Goal: Task Accomplishment & Management: Complete application form

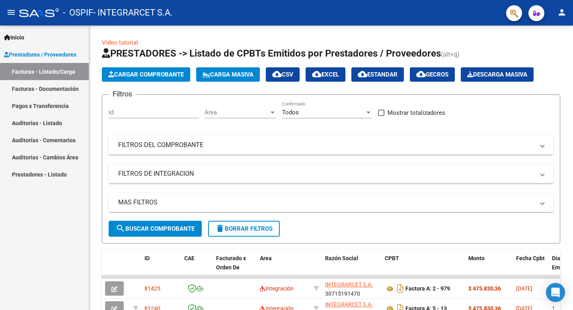
scroll to position [56, 0]
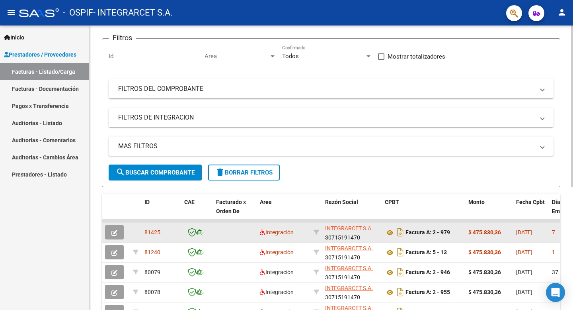
click at [112, 233] on icon "button" at bounding box center [115, 233] width 6 height 6
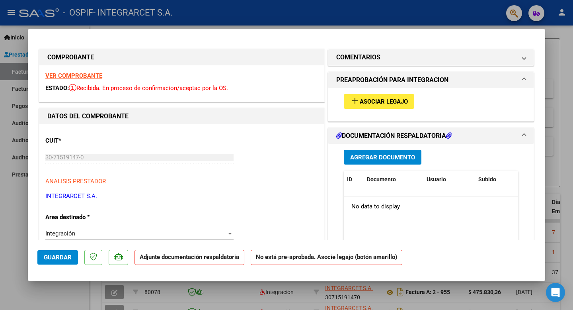
click at [396, 100] on span "Asociar Legajo" at bounding box center [384, 101] width 48 height 7
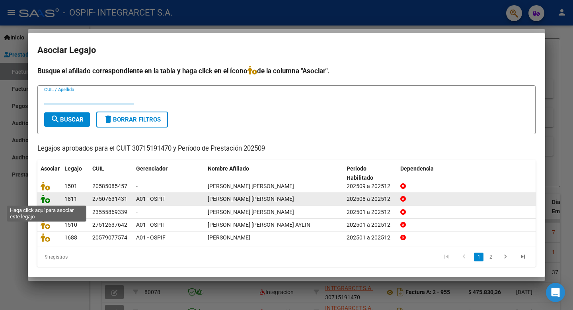
click at [45, 198] on icon at bounding box center [46, 198] width 10 height 9
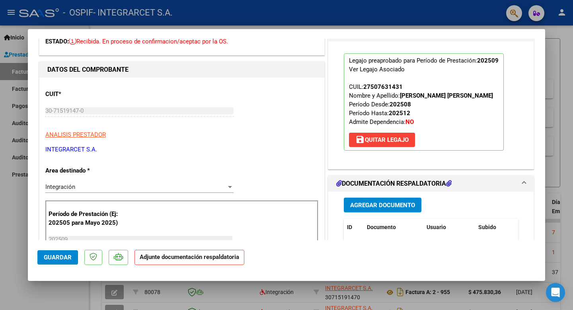
scroll to position [48, 0]
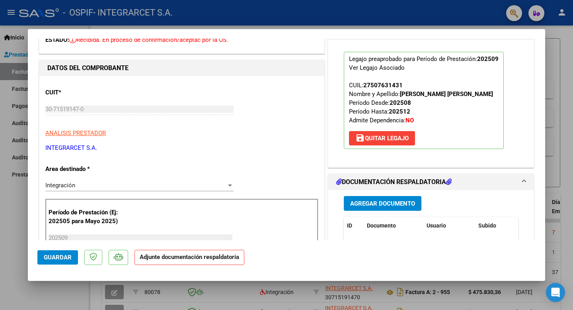
click at [368, 207] on span "Agregar Documento" at bounding box center [382, 203] width 65 height 7
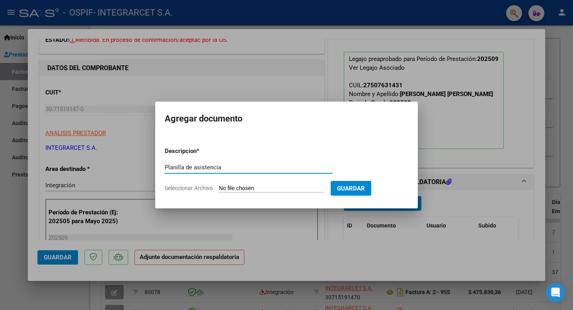
type input "Planilla de asistencia"
click at [233, 186] on input "Seleccionar Archivo" at bounding box center [272, 189] width 106 height 8
type input "C:\fakepath\septiembre 2025 [PERSON_NAME] eluney.pdf"
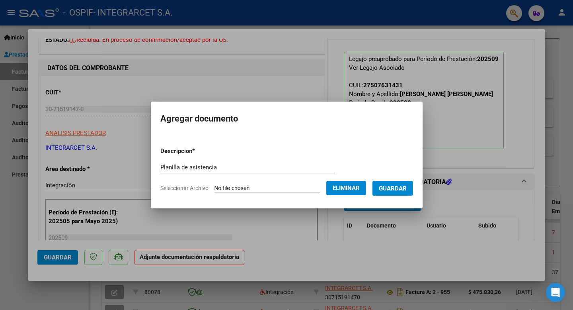
click at [400, 189] on span "Guardar" at bounding box center [393, 188] width 28 height 7
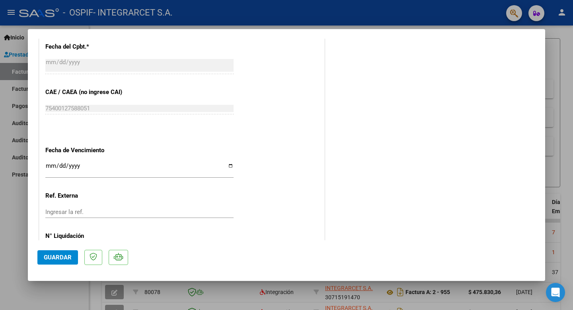
scroll to position [482, 0]
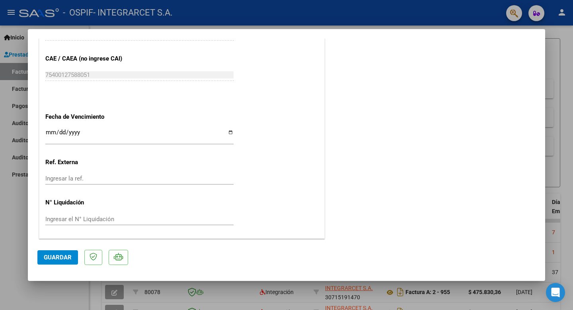
click at [56, 256] on span "Guardar" at bounding box center [58, 257] width 28 height 7
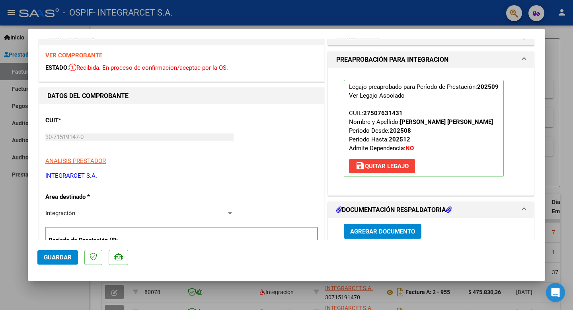
scroll to position [14, 0]
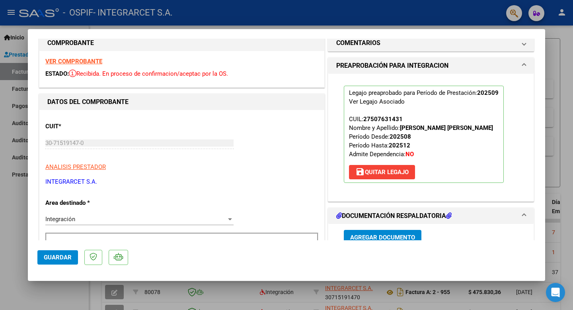
click at [19, 213] on div at bounding box center [286, 155] width 573 height 310
type input "$ 0,00"
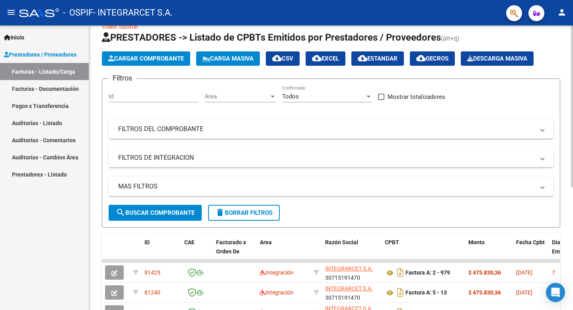
scroll to position [0, 0]
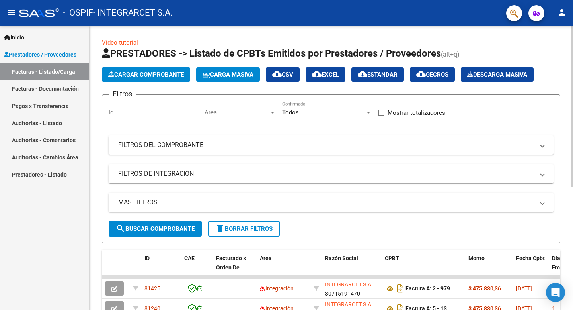
click at [163, 73] on span "Cargar Comprobante" at bounding box center [146, 74] width 76 height 7
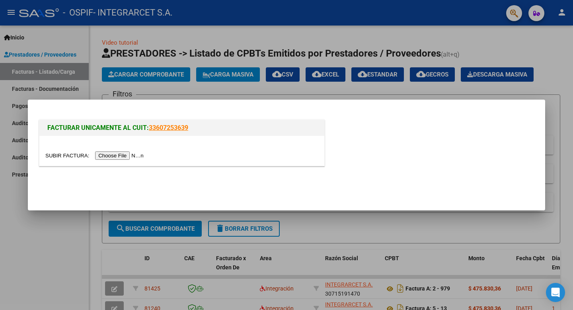
click at [111, 154] on input "file" at bounding box center [95, 155] width 101 height 8
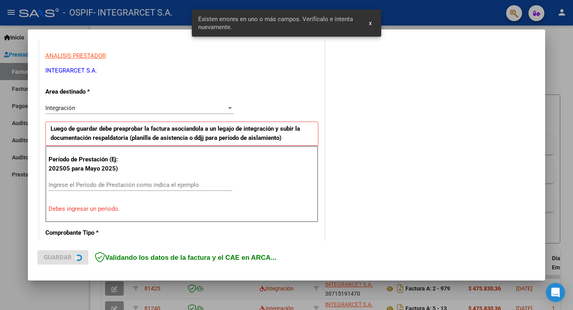
scroll to position [177, 0]
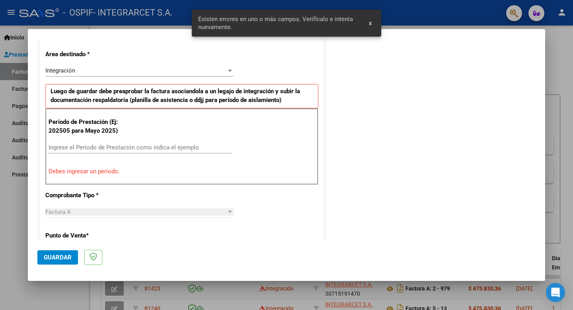
click at [132, 149] on input "Ingrese el Período de Prestación como indica el ejemplo" at bounding box center [141, 147] width 184 height 7
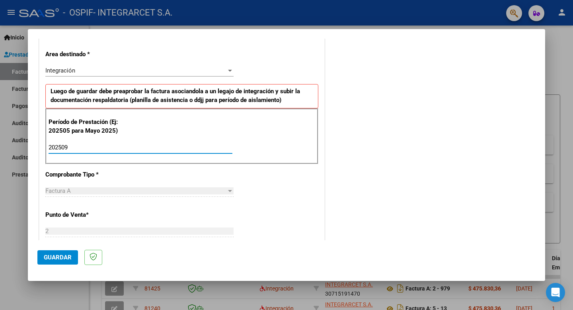
type input "202509"
click at [57, 256] on span "Guardar" at bounding box center [58, 257] width 28 height 7
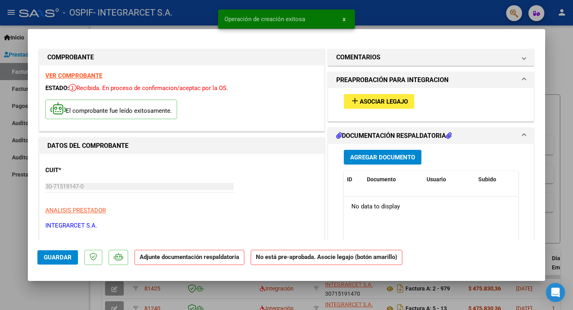
click at [382, 102] on span "Asociar Legajo" at bounding box center [384, 101] width 48 height 7
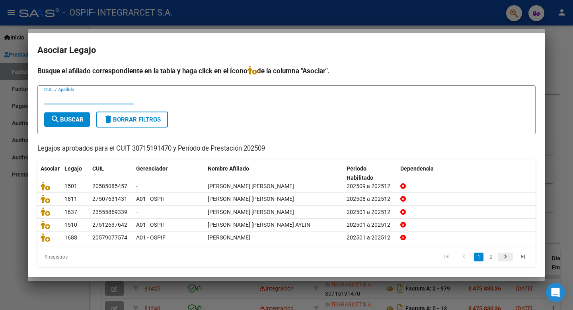
click at [505, 257] on icon "go to next page" at bounding box center [506, 258] width 10 height 10
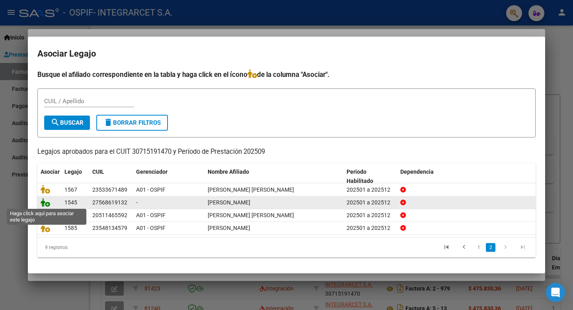
click at [42, 205] on icon at bounding box center [46, 202] width 10 height 9
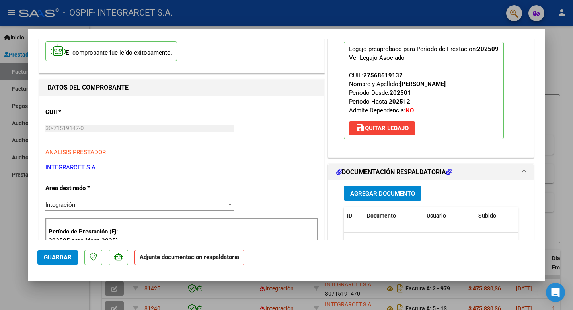
scroll to position [60, 0]
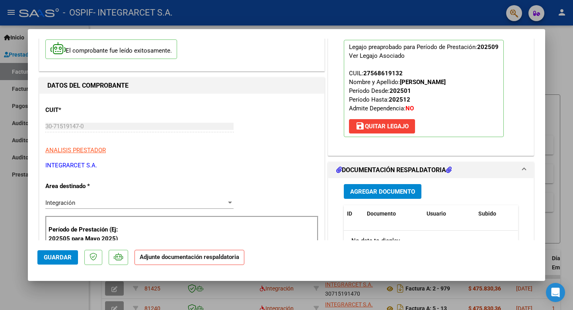
click at [366, 192] on span "Agregar Documento" at bounding box center [382, 191] width 65 height 7
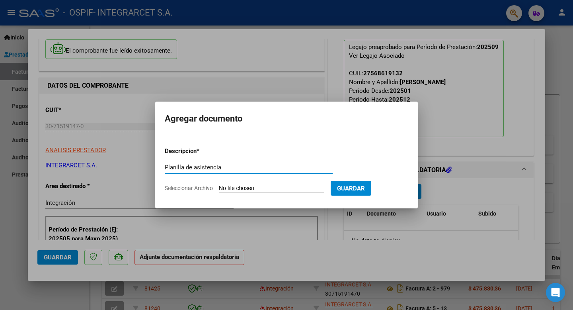
type input "Planilla de asistencia"
click at [235, 189] on input "Seleccionar Archivo" at bounding box center [272, 189] width 106 height 8
type input "C:\fakepath\[PERSON_NAME] ASISTENCIA SEPTIEMBRE.jpeg"
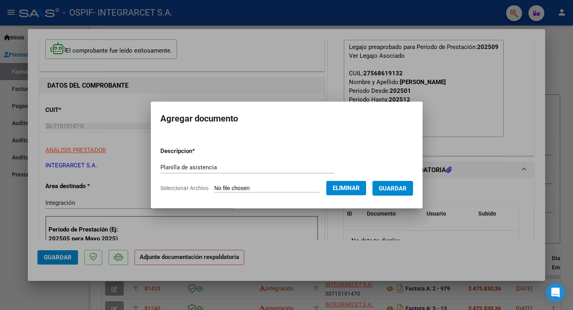
click at [391, 190] on span "Guardar" at bounding box center [393, 188] width 28 height 7
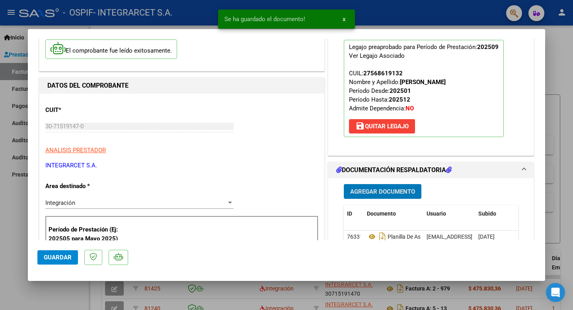
click at [52, 259] on span "Guardar" at bounding box center [58, 257] width 28 height 7
click at [21, 240] on div at bounding box center [286, 155] width 573 height 310
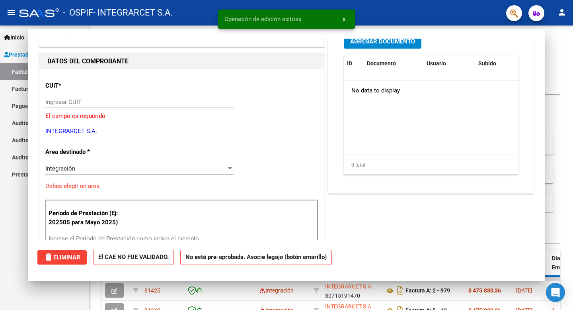
scroll to position [0, 0]
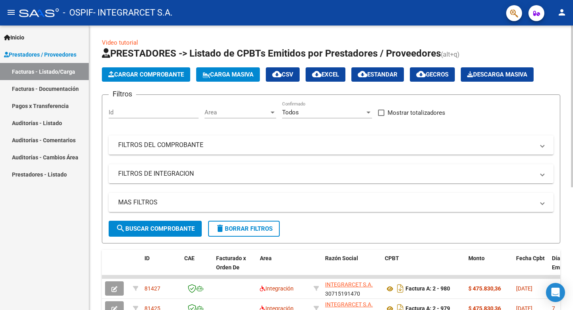
click at [131, 73] on span "Cargar Comprobante" at bounding box center [146, 74] width 76 height 7
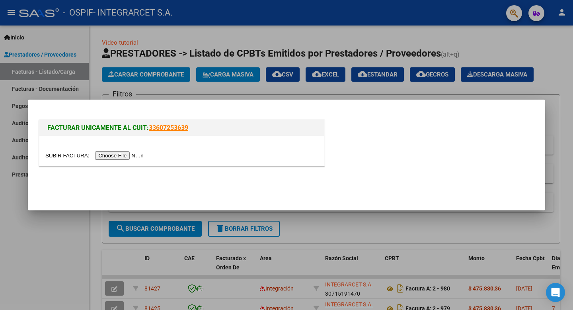
click at [110, 156] on input "file" at bounding box center [95, 155] width 101 height 8
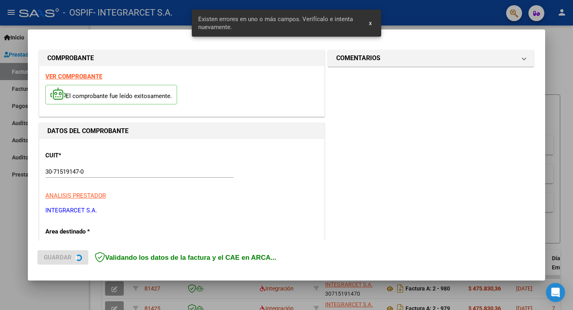
scroll to position [162, 0]
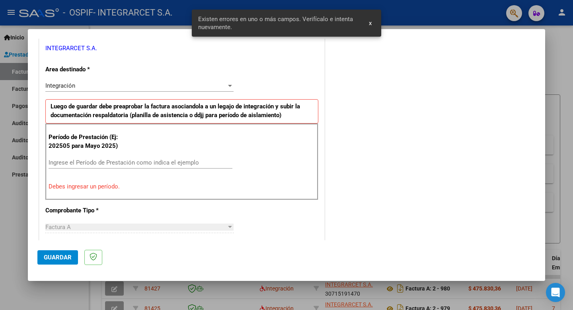
click at [143, 164] on input "Ingrese el Período de Prestación como indica el ejemplo" at bounding box center [141, 162] width 184 height 7
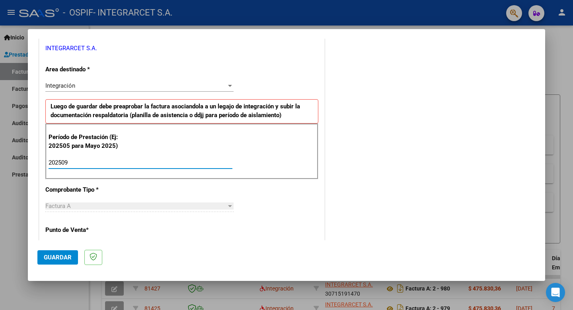
type input "202509"
click at [57, 260] on span "Guardar" at bounding box center [58, 257] width 28 height 7
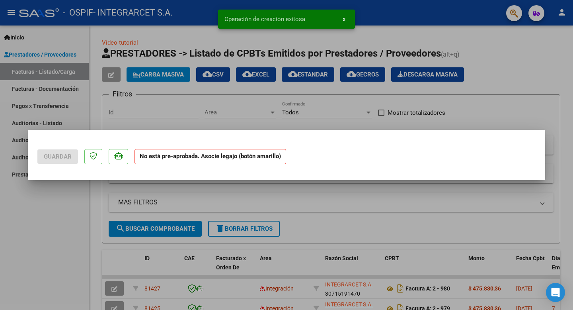
scroll to position [0, 0]
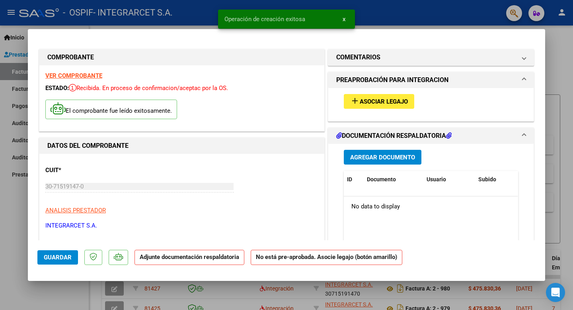
click at [389, 105] on span "Asociar Legajo" at bounding box center [384, 101] width 48 height 7
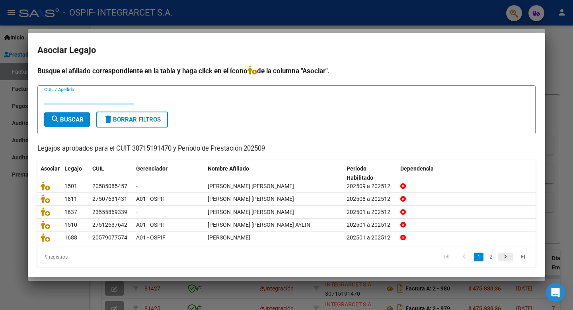
click at [504, 256] on icon "go to next page" at bounding box center [506, 258] width 10 height 10
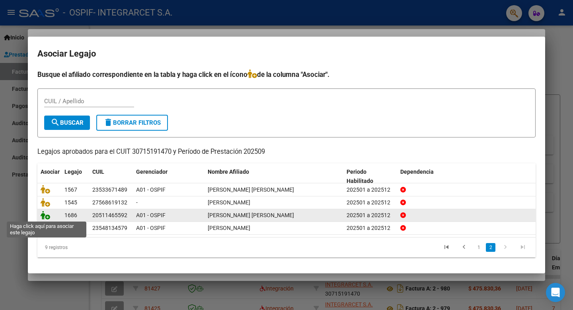
click at [45, 217] on icon at bounding box center [46, 215] width 10 height 9
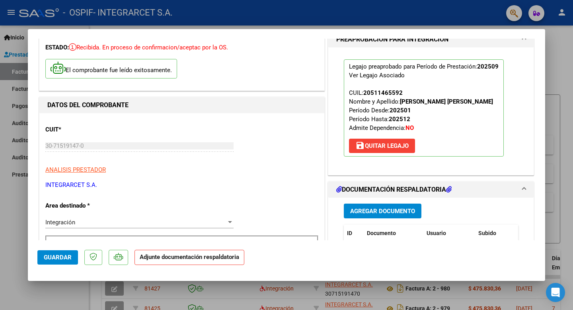
scroll to position [48, 0]
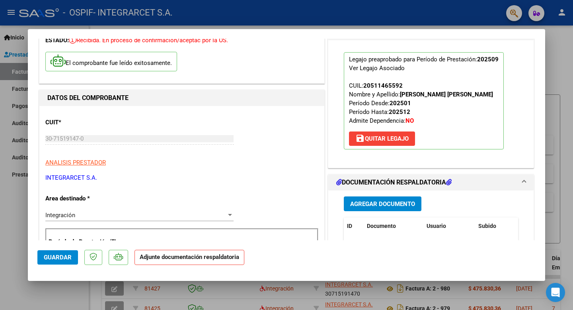
click at [392, 207] on span "Agregar Documento" at bounding box center [382, 203] width 65 height 7
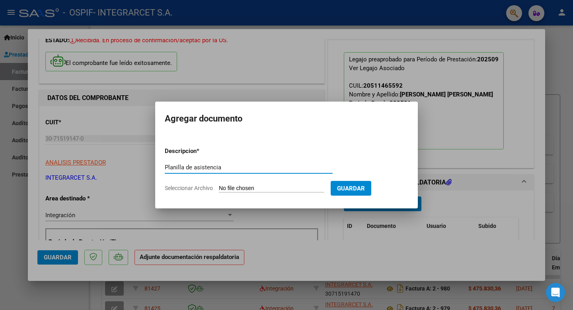
type input "Planilla de asistencia"
click at [227, 187] on input "Seleccionar Archivo" at bounding box center [272, 189] width 106 height 8
type input "C:\fakepath\septiembre 2025 [PERSON_NAME].pdf"
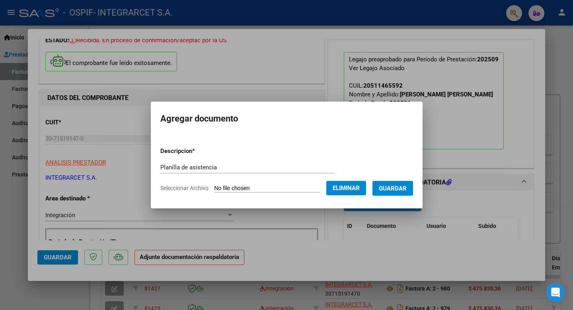
click at [392, 190] on span "Guardar" at bounding box center [393, 188] width 28 height 7
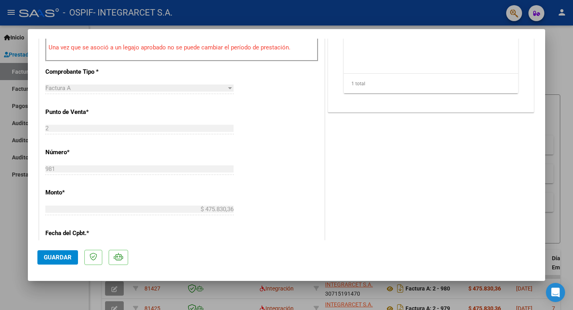
scroll to position [291, 0]
click at [13, 234] on div at bounding box center [286, 155] width 573 height 310
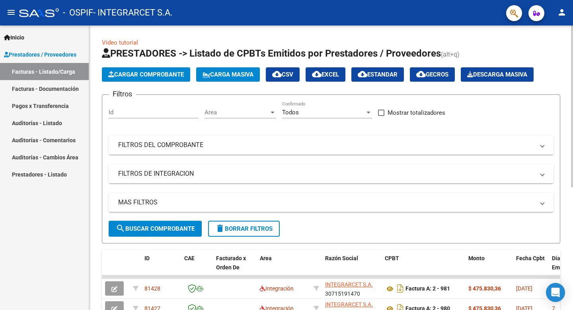
click at [150, 78] on button "Cargar Comprobante" at bounding box center [146, 74] width 88 height 14
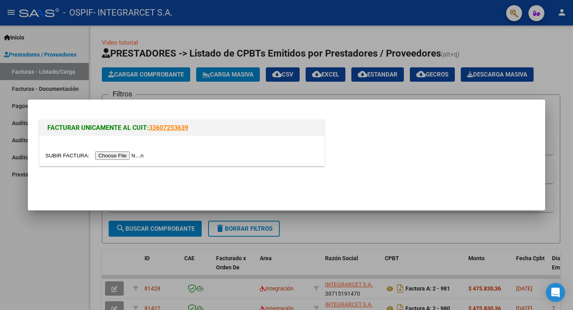
click at [106, 157] on input "file" at bounding box center [95, 155] width 101 height 8
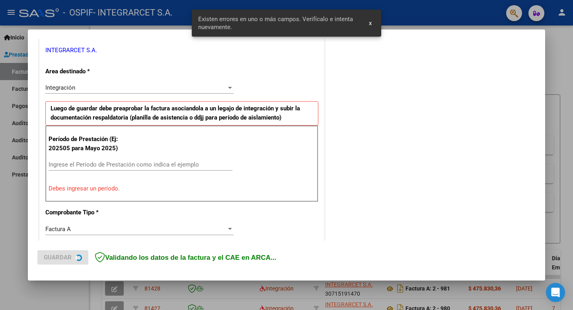
scroll to position [162, 0]
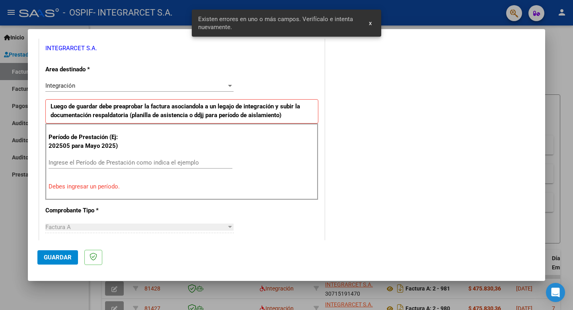
click at [134, 167] on div "Ingrese el Período de Prestación como indica el ejemplo" at bounding box center [141, 163] width 184 height 12
click at [133, 161] on input "Ingrese el Período de Prestación como indica el ejemplo" at bounding box center [141, 162] width 184 height 7
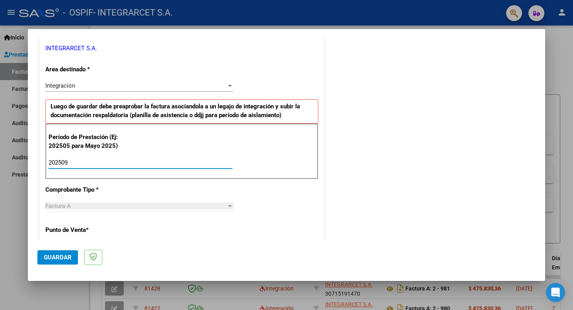
type input "202509"
click at [44, 256] on span "Guardar" at bounding box center [58, 257] width 28 height 7
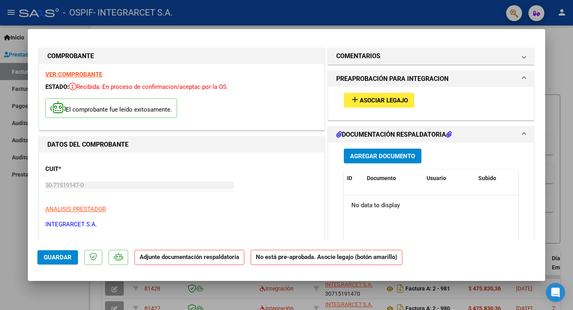
scroll to position [0, 0]
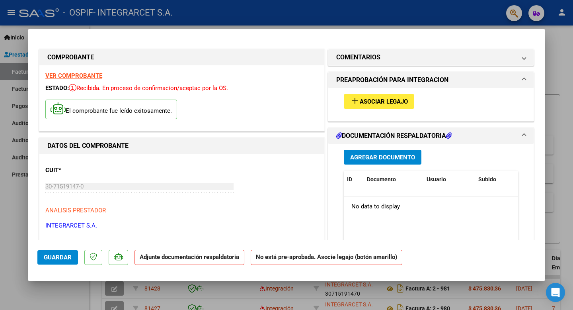
click at [393, 104] on span "Asociar Legajo" at bounding box center [384, 101] width 48 height 7
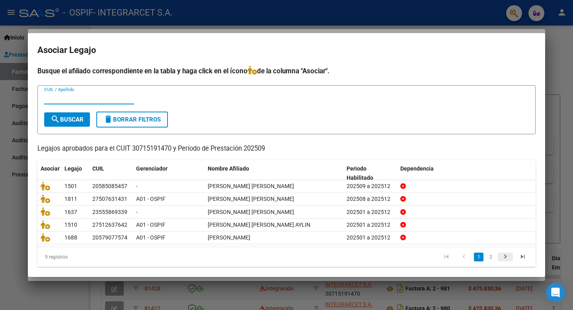
click at [507, 257] on icon "go to next page" at bounding box center [506, 258] width 10 height 10
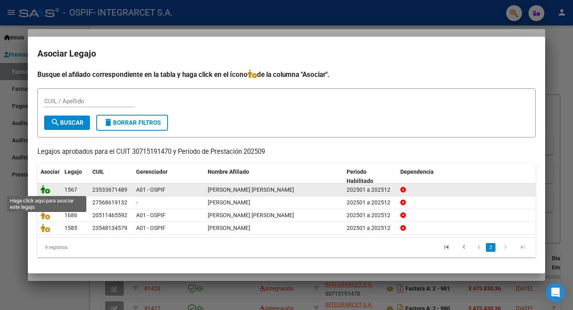
click at [47, 191] on icon at bounding box center [46, 189] width 10 height 9
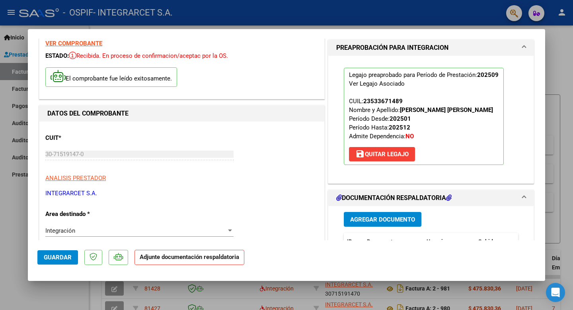
scroll to position [29, 0]
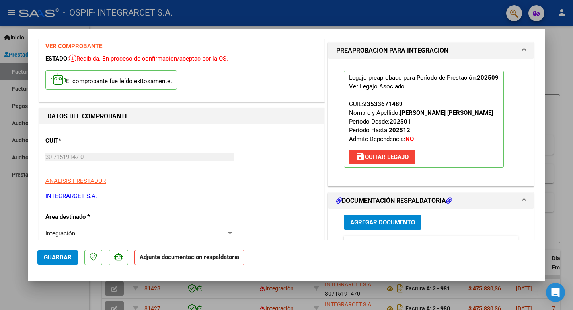
click at [366, 221] on span "Agregar Documento" at bounding box center [382, 222] width 65 height 7
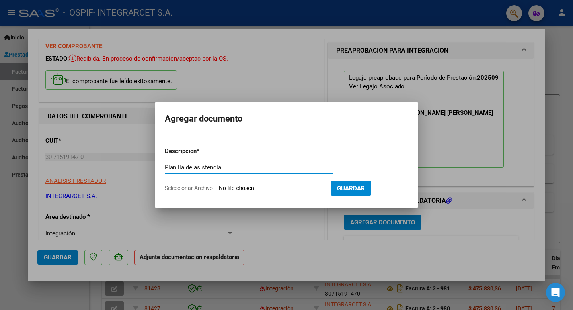
type input "Planilla de asistencia"
click at [246, 187] on input "Seleccionar Archivo" at bounding box center [272, 189] width 106 height 8
type input "C:\fakepath\septiembre 2025 [PERSON_NAME].pdf"
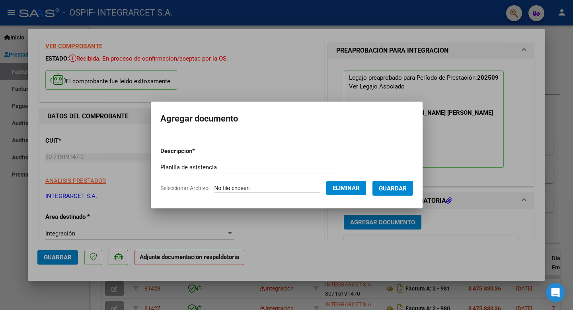
click at [380, 186] on span "Guardar" at bounding box center [393, 188] width 28 height 7
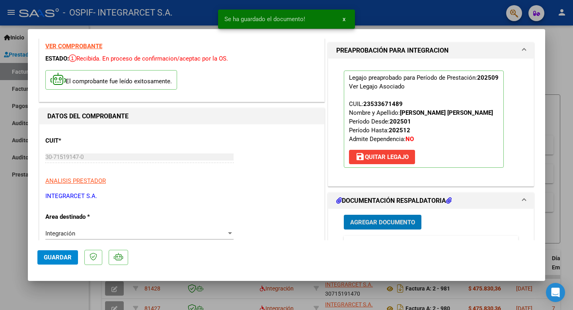
click at [63, 258] on span "Guardar" at bounding box center [58, 257] width 28 height 7
click at [15, 246] on div at bounding box center [286, 155] width 573 height 310
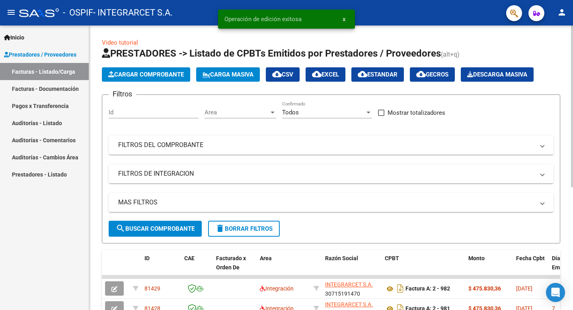
click at [157, 77] on span "Cargar Comprobante" at bounding box center [146, 74] width 76 height 7
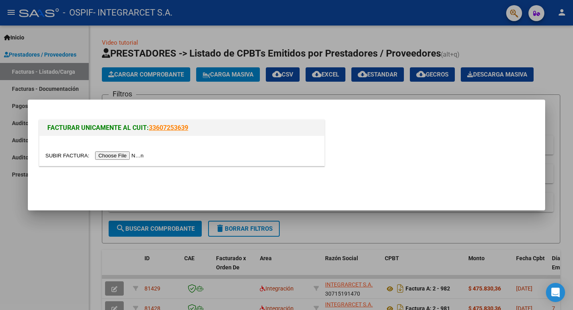
click at [121, 155] on input "file" at bounding box center [95, 155] width 101 height 8
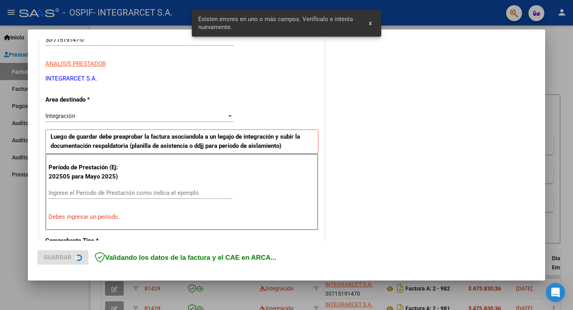
scroll to position [162, 0]
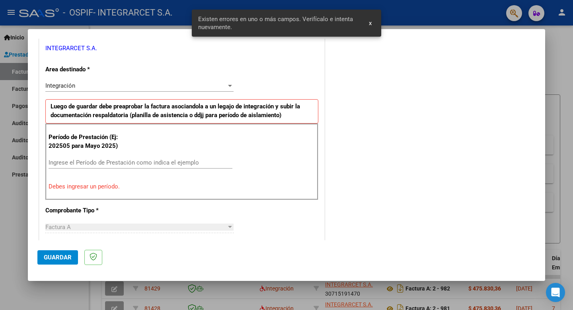
click at [133, 165] on input "Ingrese el Período de Prestación como indica el ejemplo" at bounding box center [141, 162] width 184 height 7
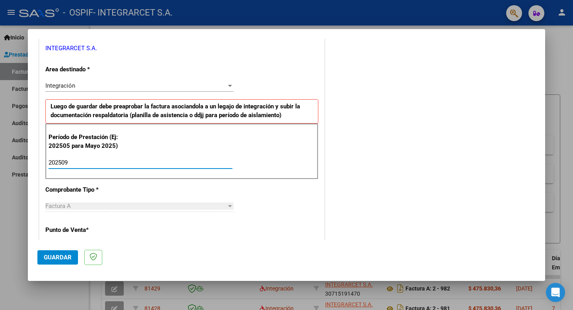
type input "202509"
click at [48, 258] on span "Guardar" at bounding box center [58, 257] width 28 height 7
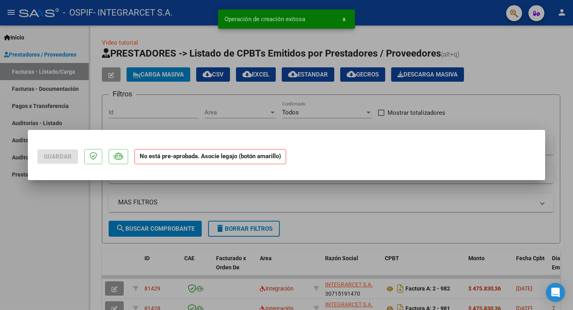
scroll to position [0, 0]
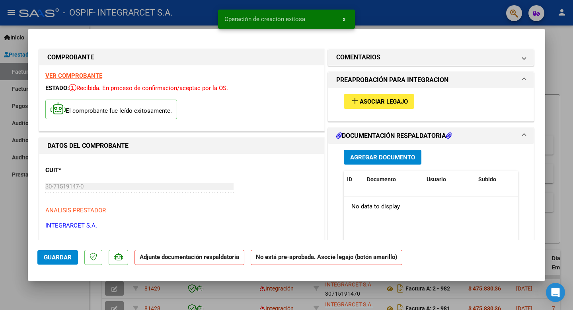
click at [389, 99] on span "Asociar Legajo" at bounding box center [384, 101] width 48 height 7
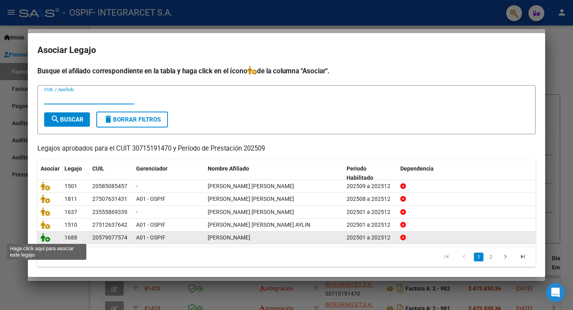
click at [43, 240] on icon at bounding box center [46, 237] width 10 height 9
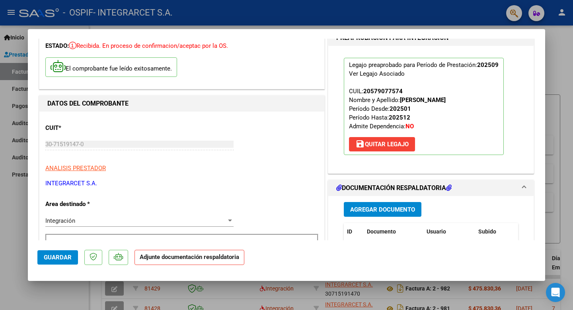
scroll to position [49, 0]
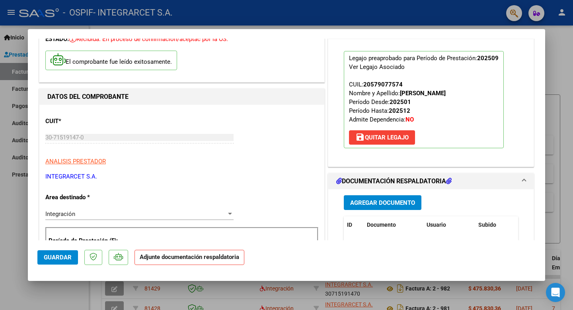
click at [389, 202] on span "Agregar Documento" at bounding box center [382, 202] width 65 height 7
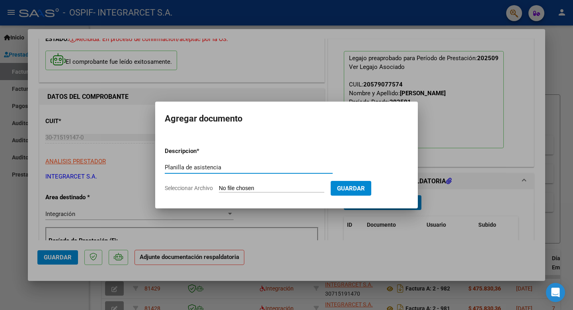
type input "Planilla de asistencia"
click at [235, 189] on input "Seleccionar Archivo" at bounding box center [272, 189] width 106 height 8
type input "C:\fakepath\septiembra 2025 [PERSON_NAME].pdf"
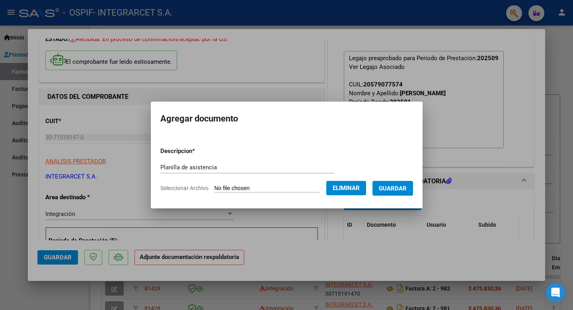
click at [395, 185] on span "Guardar" at bounding box center [393, 188] width 28 height 7
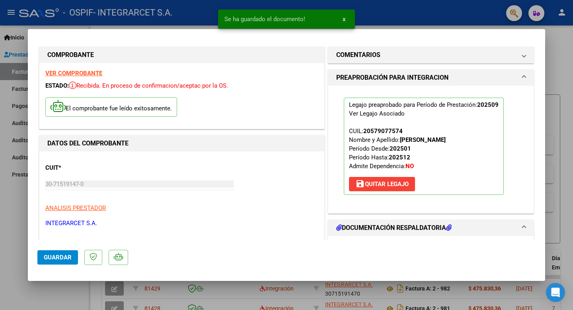
scroll to position [0, 0]
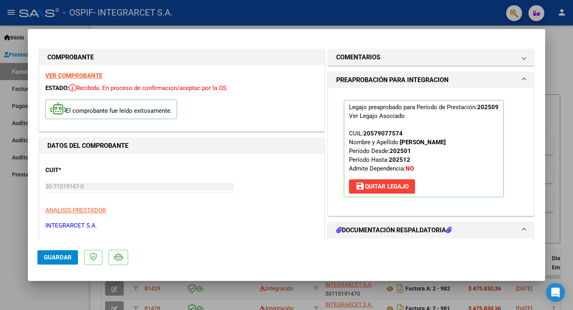
click at [51, 258] on span "Guardar" at bounding box center [58, 257] width 28 height 7
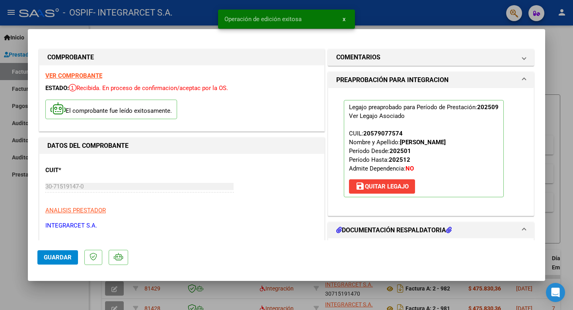
click at [13, 237] on div at bounding box center [286, 155] width 573 height 310
type input "$ 0,00"
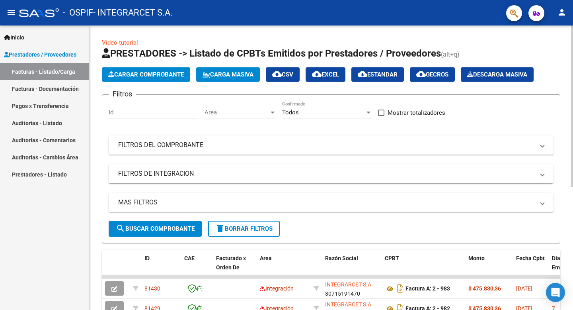
click at [152, 74] on span "Cargar Comprobante" at bounding box center [146, 74] width 76 height 7
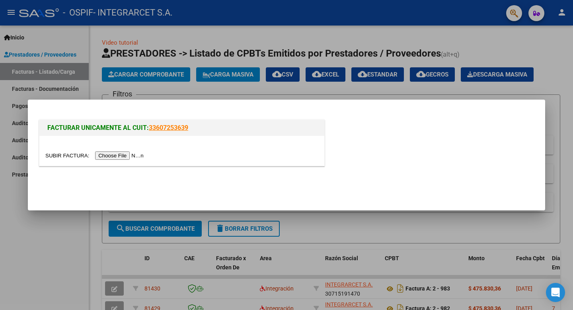
click at [115, 156] on input "file" at bounding box center [95, 155] width 101 height 8
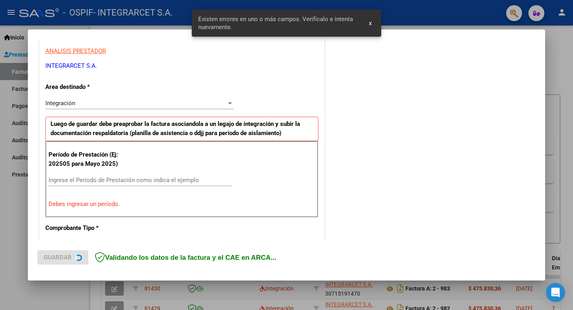
scroll to position [162, 0]
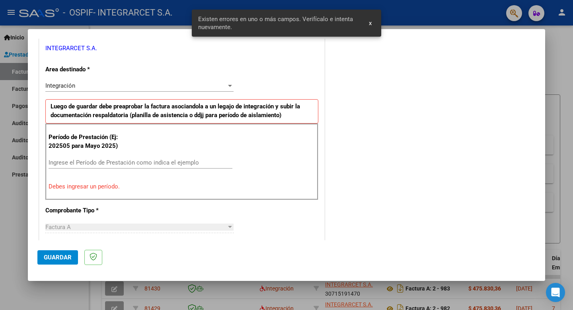
click at [117, 159] on input "Ingrese el Período de Prestación como indica el ejemplo" at bounding box center [141, 162] width 184 height 7
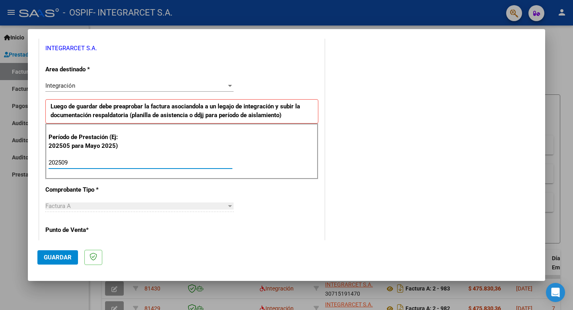
type input "202509"
click at [57, 259] on span "Guardar" at bounding box center [58, 257] width 28 height 7
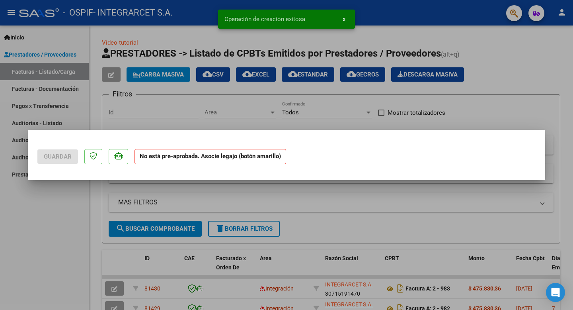
scroll to position [0, 0]
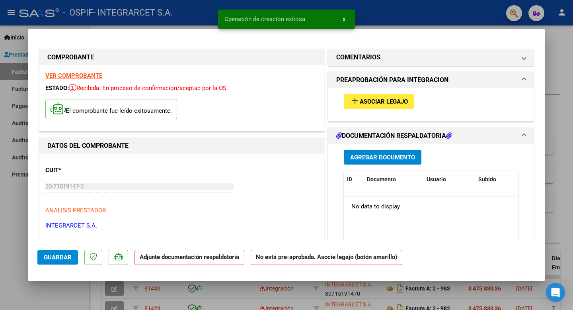
click at [384, 102] on span "Asociar Legajo" at bounding box center [384, 101] width 48 height 7
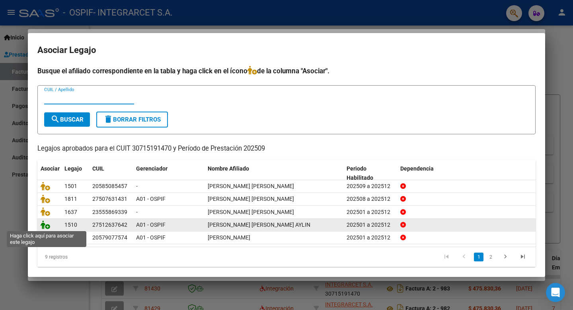
click at [44, 228] on icon at bounding box center [46, 224] width 10 height 9
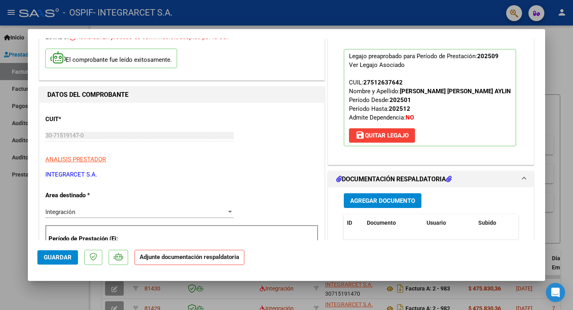
scroll to position [71, 0]
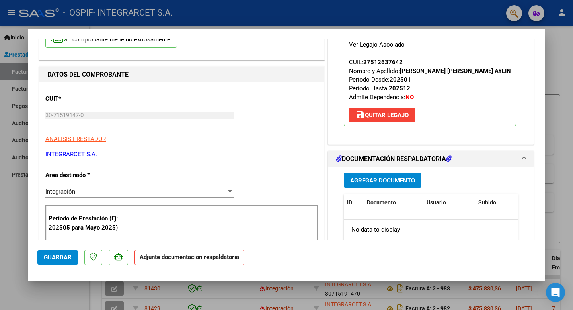
click at [368, 177] on span "Agregar Documento" at bounding box center [382, 180] width 65 height 7
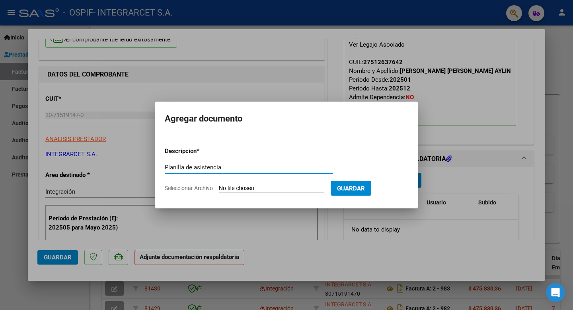
type input "Planilla de asistencia"
click at [252, 186] on input "Seleccionar Archivo" at bounding box center [272, 189] width 106 height 8
type input "C:\fakepath\septiembre 2025 [PERSON_NAME] [PERSON_NAME].pdf"
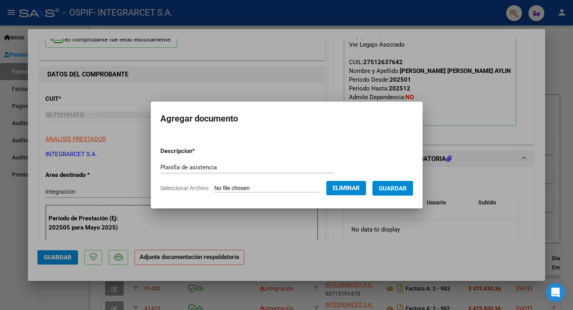
click at [387, 187] on span "Guardar" at bounding box center [393, 188] width 28 height 7
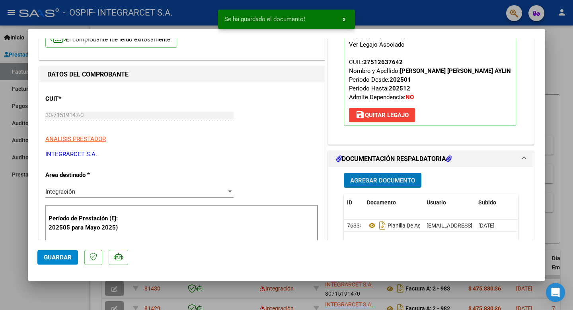
click at [63, 257] on span "Guardar" at bounding box center [58, 257] width 28 height 7
click at [16, 229] on div at bounding box center [286, 155] width 573 height 310
type input "$ 0,00"
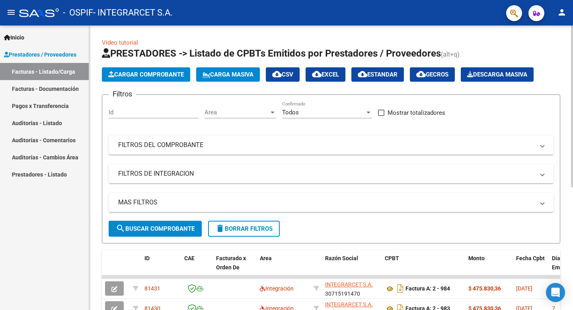
click at [226, 72] on span "Carga Masiva" at bounding box center [228, 74] width 51 height 7
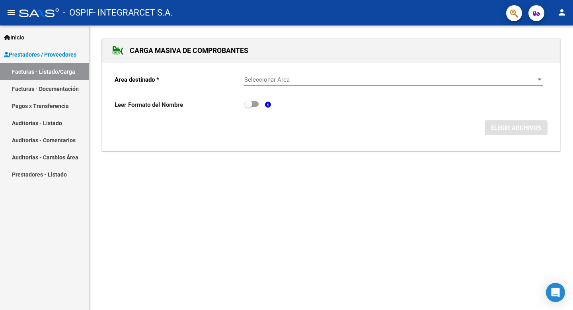
click at [277, 80] on span "Seleccionar Area" at bounding box center [391, 79] width 292 height 7
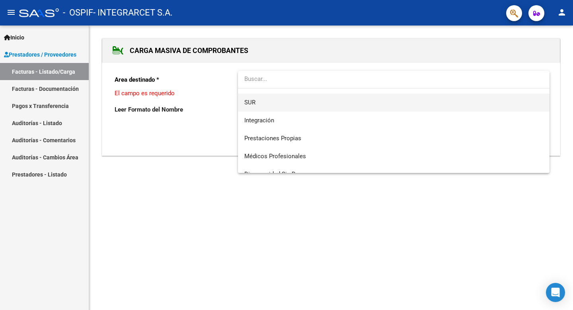
scroll to position [41, 0]
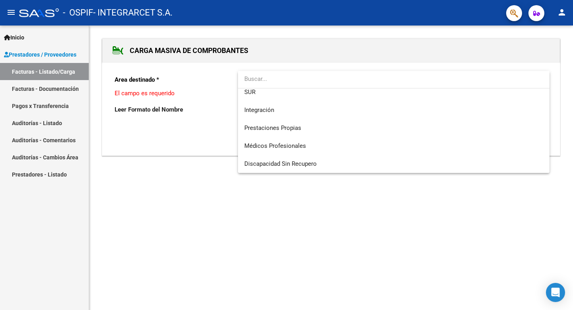
click at [44, 76] on div at bounding box center [286, 155] width 573 height 310
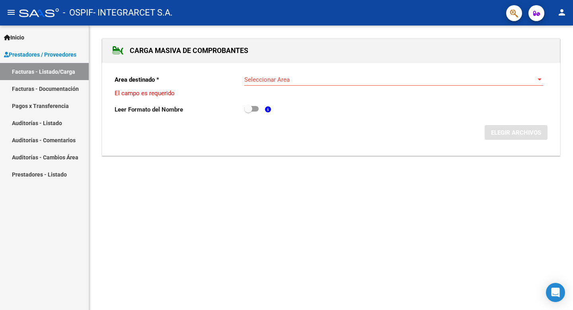
click at [44, 76] on link "Facturas - Listado/Carga" at bounding box center [44, 71] width 89 height 17
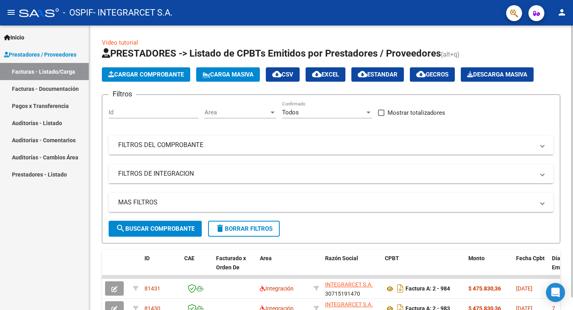
click at [145, 75] on span "Cargar Comprobante" at bounding box center [146, 74] width 76 height 7
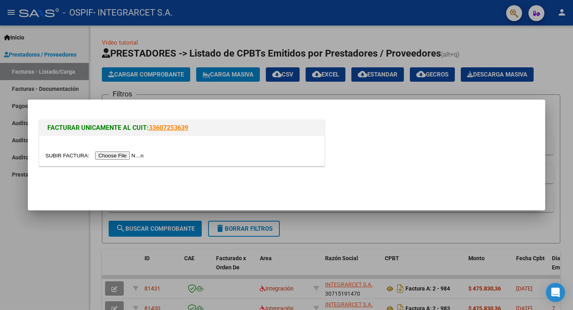
click at [111, 155] on input "file" at bounding box center [95, 155] width 101 height 8
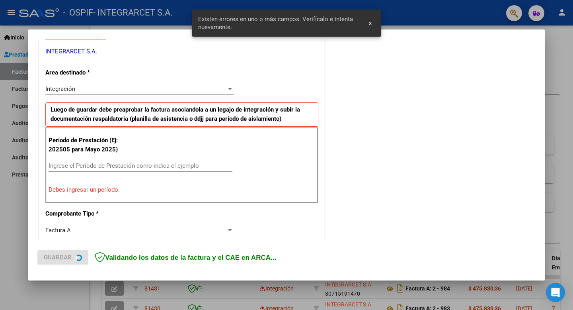
scroll to position [162, 0]
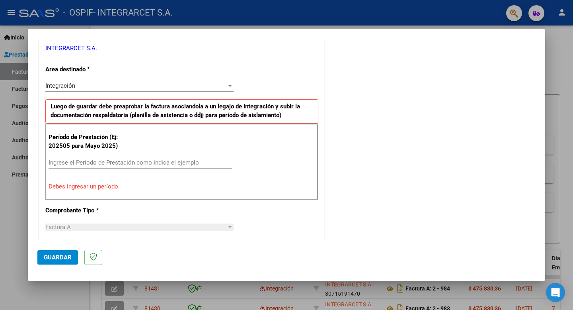
click at [139, 162] on input "Ingrese el Período de Prestación como indica el ejemplo" at bounding box center [141, 162] width 184 height 7
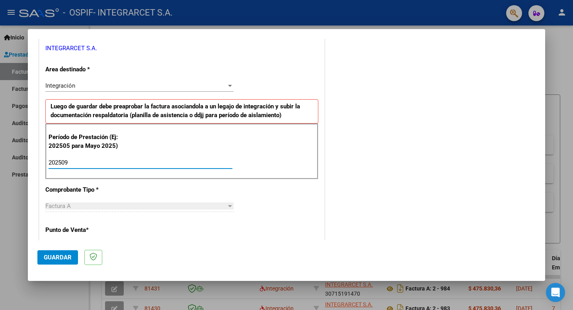
type input "202509"
click at [49, 258] on span "Guardar" at bounding box center [58, 257] width 28 height 7
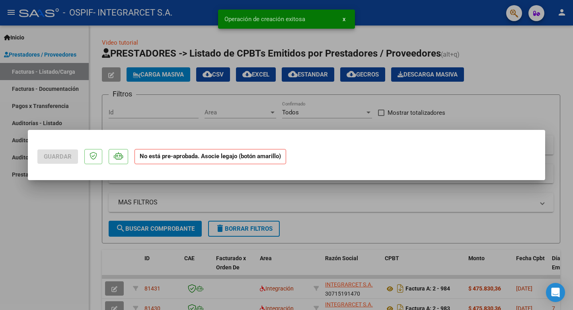
scroll to position [0, 0]
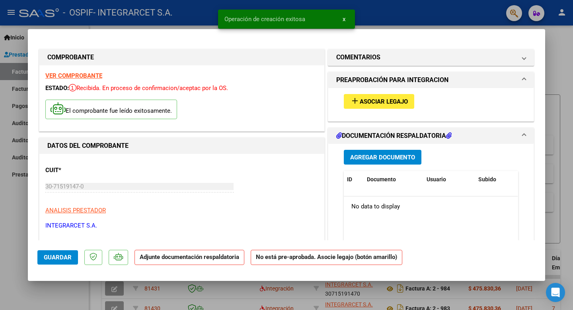
click at [373, 100] on span "Asociar Legajo" at bounding box center [384, 101] width 48 height 7
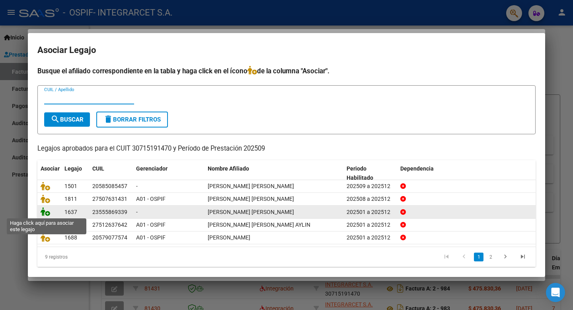
click at [46, 212] on icon at bounding box center [46, 211] width 10 height 9
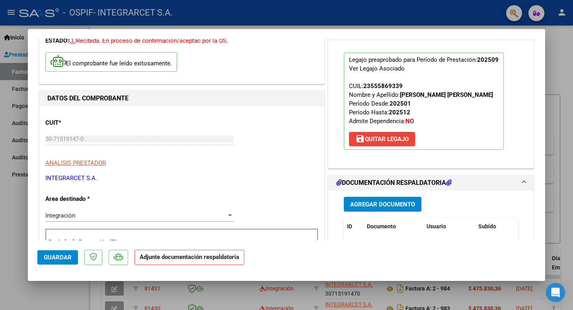
scroll to position [50, 0]
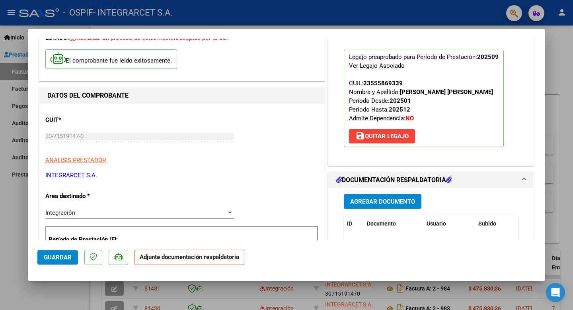
click at [399, 202] on span "Agregar Documento" at bounding box center [382, 201] width 65 height 7
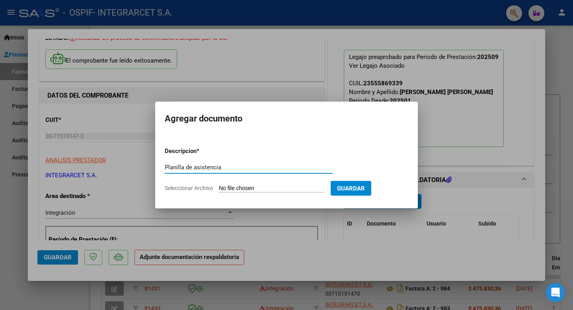
type input "Planilla de asistencia"
click at [247, 191] on input "Seleccionar Archivo" at bounding box center [272, 189] width 106 height 8
type input "C:\fakepath\septiembre 2025 [PERSON_NAME].pdf"
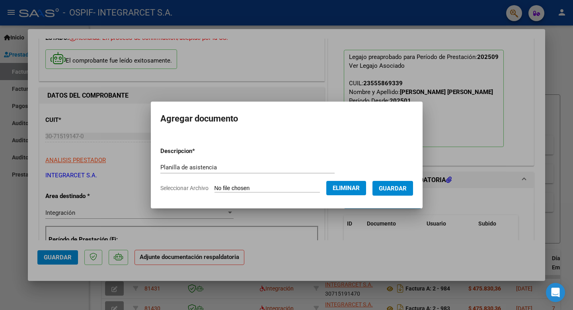
click at [407, 188] on button "Guardar" at bounding box center [393, 188] width 41 height 15
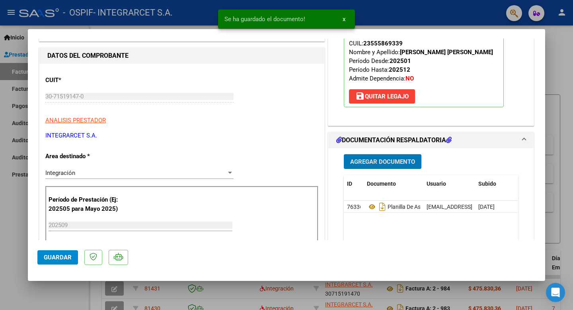
scroll to position [91, 0]
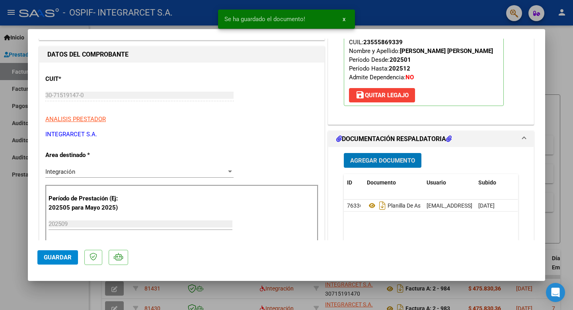
click at [54, 256] on span "Guardar" at bounding box center [58, 257] width 28 height 7
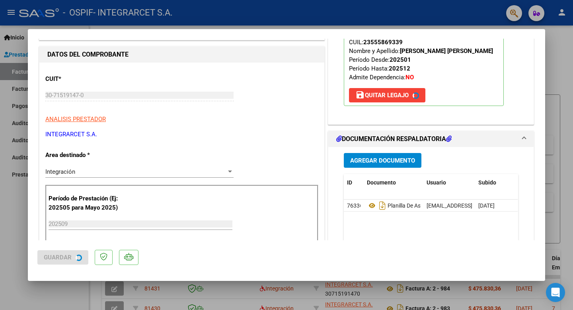
click at [20, 231] on div at bounding box center [286, 155] width 573 height 310
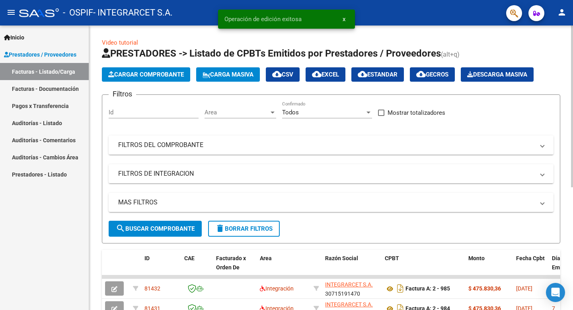
click at [162, 72] on span "Cargar Comprobante" at bounding box center [146, 74] width 76 height 7
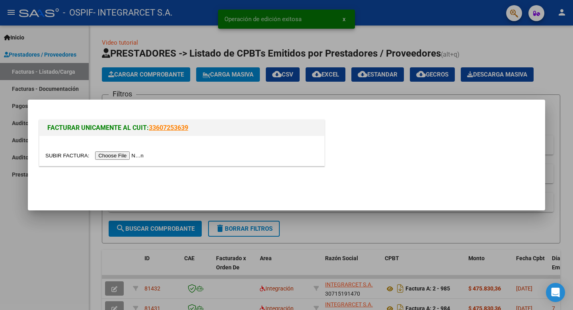
click at [112, 154] on input "file" at bounding box center [95, 155] width 101 height 8
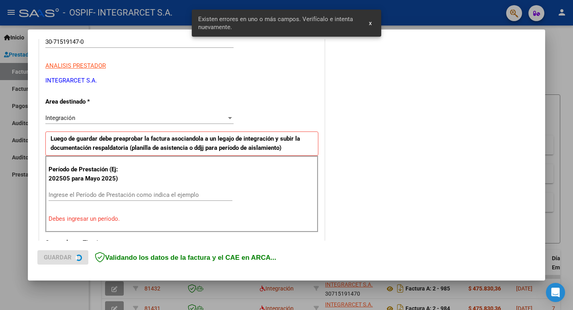
scroll to position [177, 0]
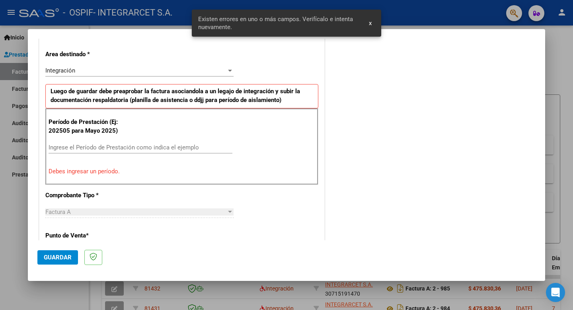
click at [151, 149] on input "Ingrese el Período de Prestación como indica el ejemplo" at bounding box center [141, 147] width 184 height 7
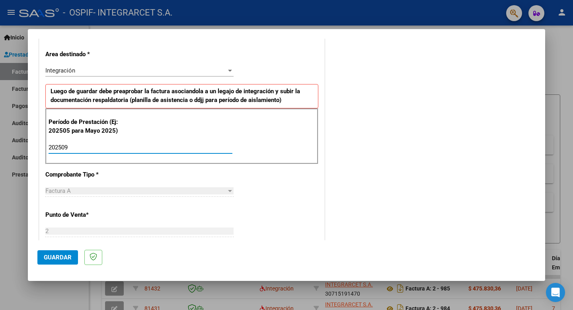
type input "202509"
click at [59, 254] on span "Guardar" at bounding box center [58, 257] width 28 height 7
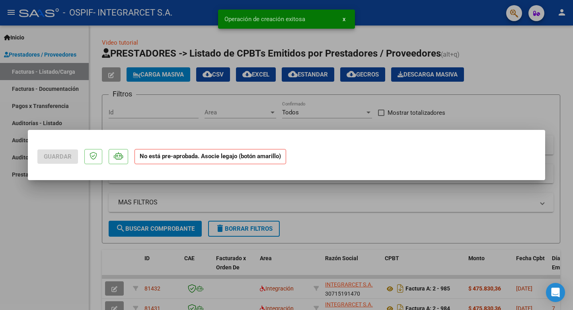
scroll to position [0, 0]
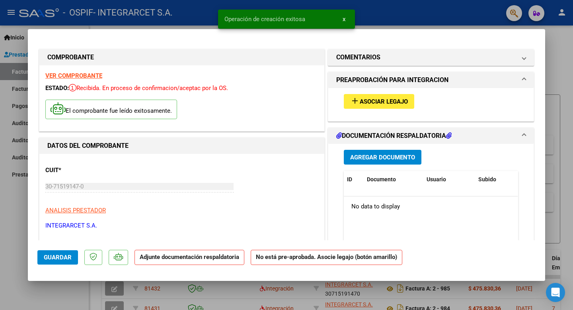
click at [384, 104] on span "Asociar Legajo" at bounding box center [384, 101] width 48 height 7
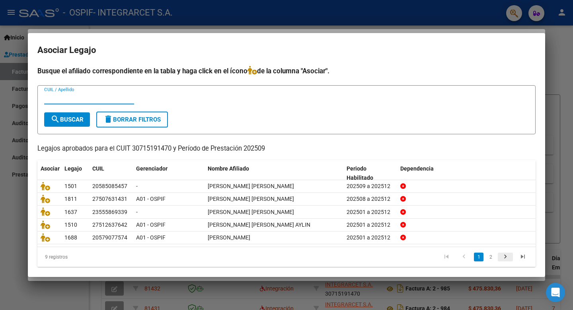
click at [506, 256] on icon "go to next page" at bounding box center [506, 258] width 10 height 10
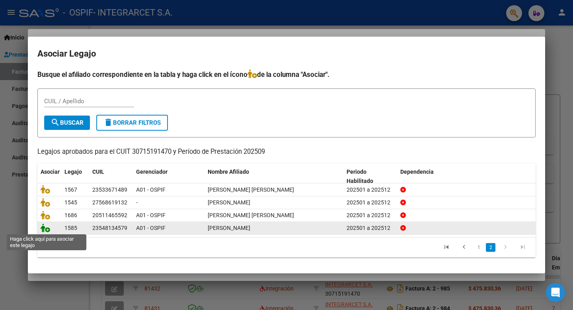
click at [46, 229] on icon at bounding box center [46, 227] width 10 height 9
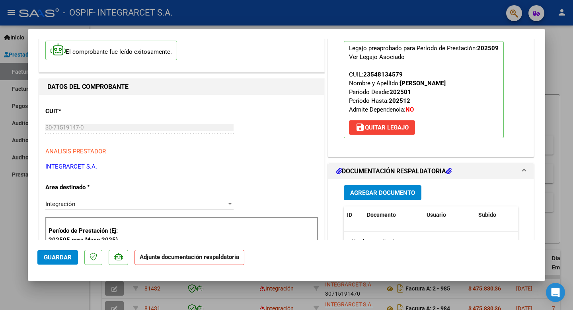
scroll to position [65, 0]
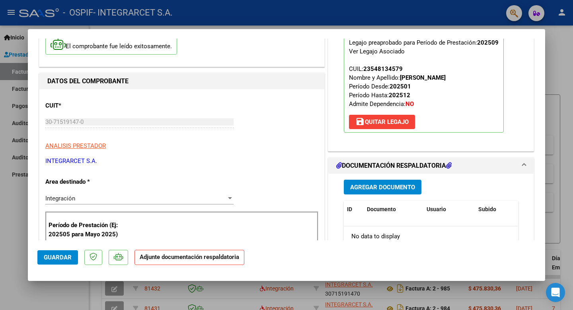
click at [390, 184] on span "Agregar Documento" at bounding box center [382, 187] width 65 height 7
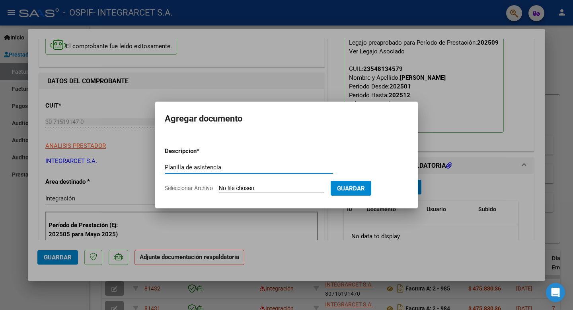
type input "Planilla de asistencia"
click at [250, 186] on input "Seleccionar Archivo" at bounding box center [272, 189] width 106 height 8
type input "C:\fakepath\septiembre 2025 [PERSON_NAME] (1) (1).pdf"
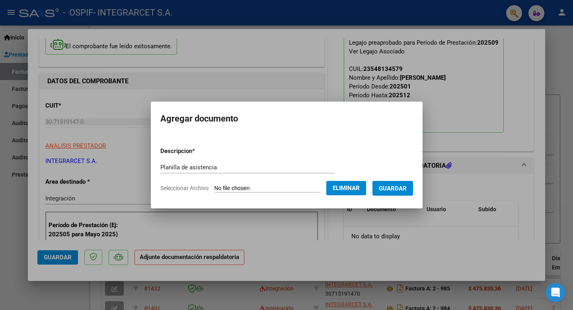
click at [393, 185] on span "Guardar" at bounding box center [393, 188] width 28 height 7
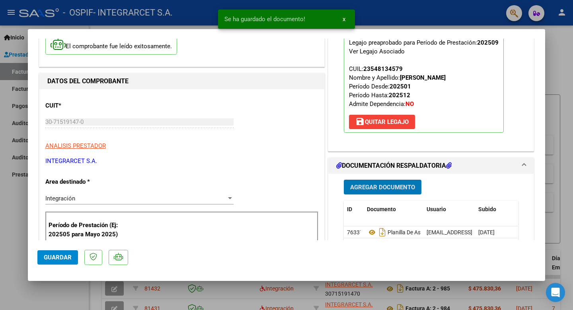
click at [56, 260] on span "Guardar" at bounding box center [58, 257] width 28 height 7
click at [14, 229] on div at bounding box center [286, 155] width 573 height 310
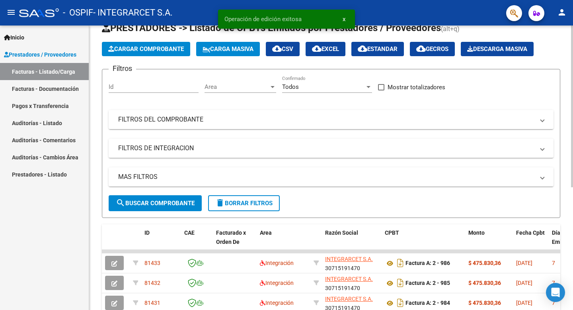
scroll to position [21, 0]
